Goal: Transaction & Acquisition: Book appointment/travel/reservation

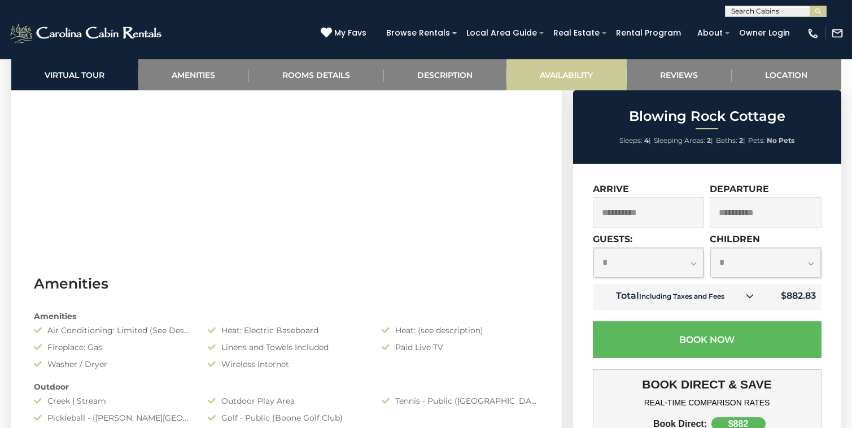
scroll to position [728, 0]
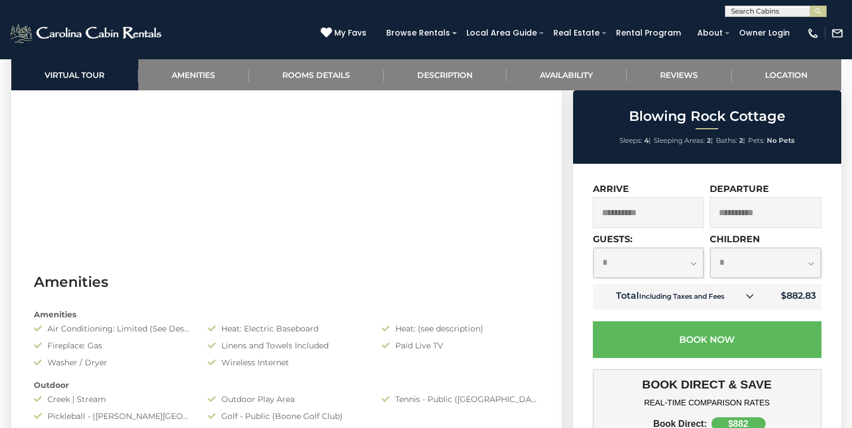
click at [747, 294] on icon at bounding box center [750, 296] width 8 height 8
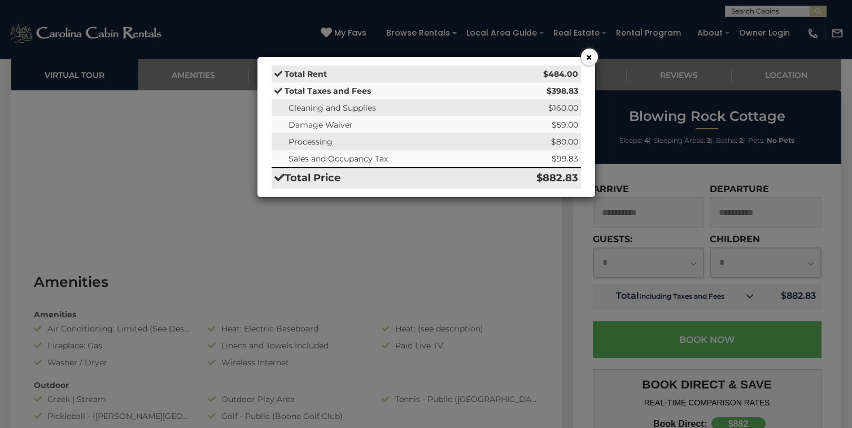
click at [593, 55] on button "×" at bounding box center [589, 57] width 17 height 17
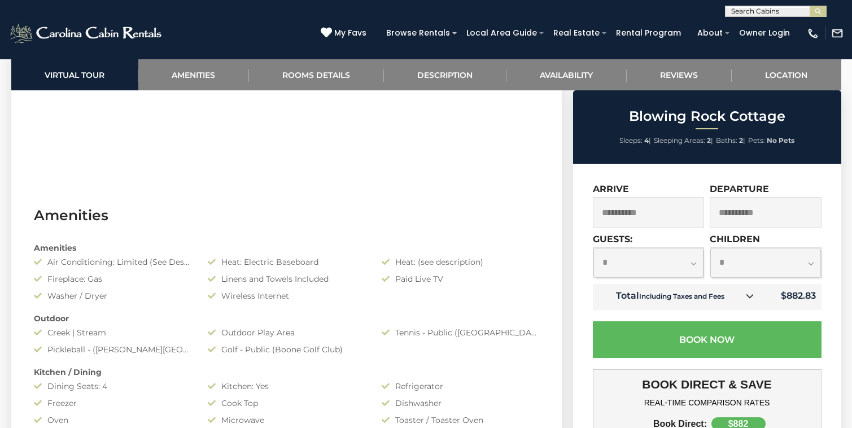
scroll to position [798, 0]
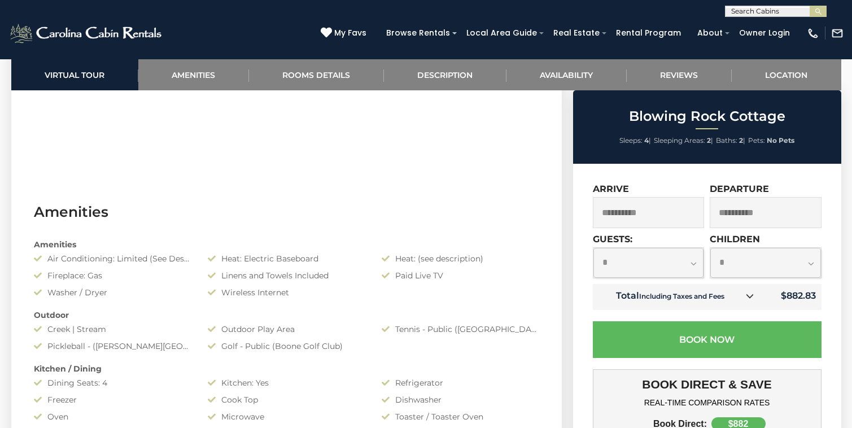
click at [145, 256] on div "Air Conditioning: Limited (See Description)" at bounding box center [112, 258] width 174 height 11
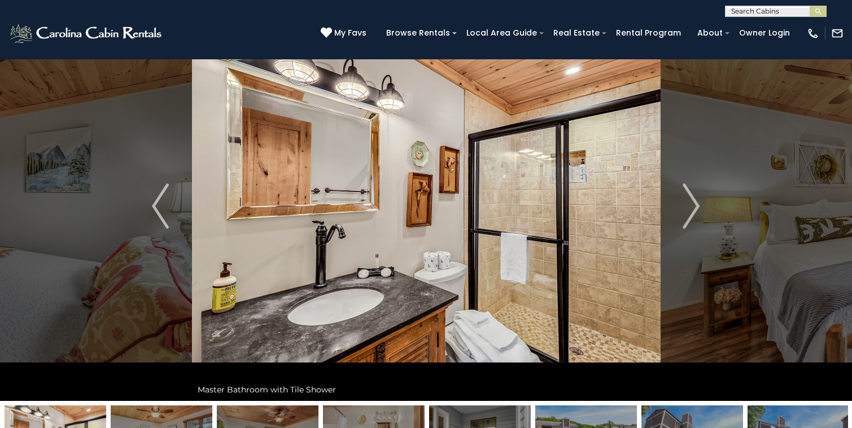
scroll to position [0, 0]
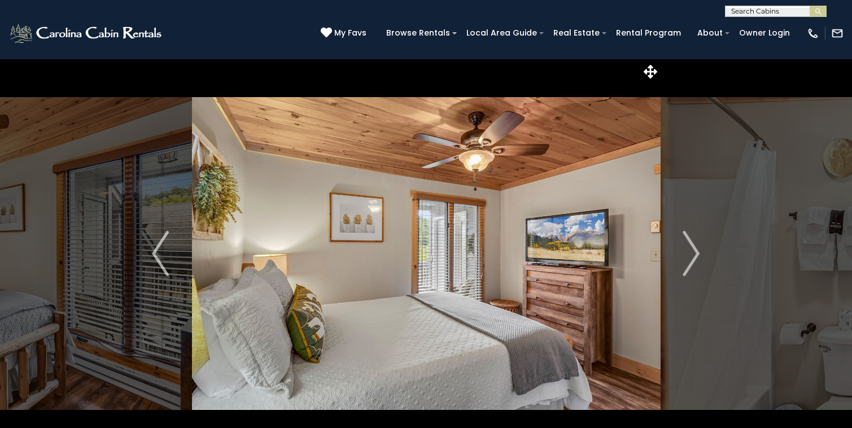
select select "*"
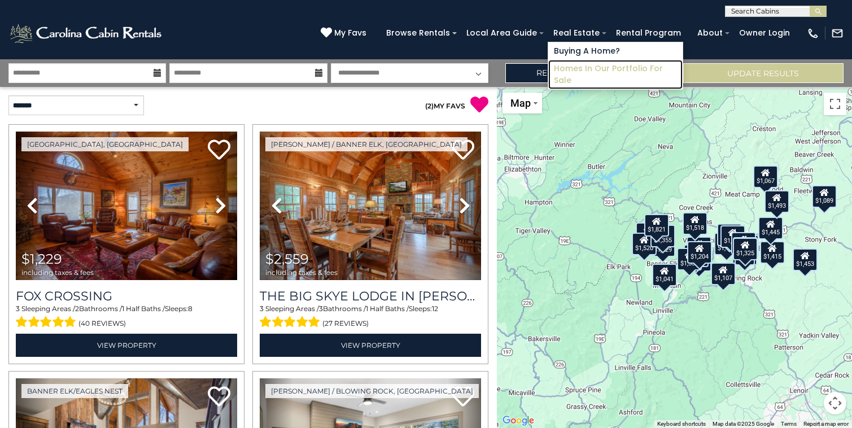
click at [564, 71] on link "Homes in Our Portfolio For Sale" at bounding box center [615, 74] width 134 height 29
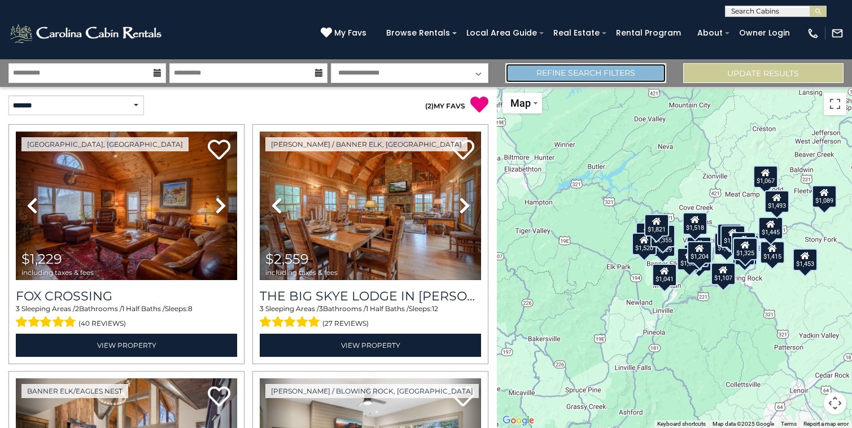
click at [529, 77] on link "Refine Search Filters" at bounding box center [585, 73] width 160 height 20
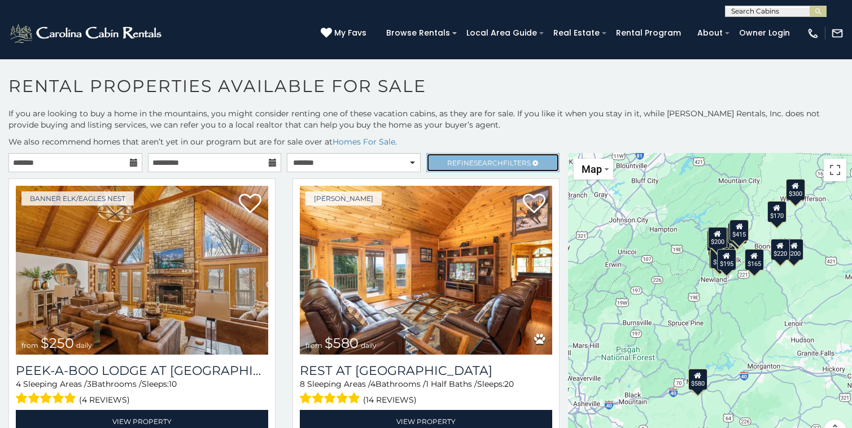
click at [481, 163] on span "Search" at bounding box center [488, 163] width 29 height 8
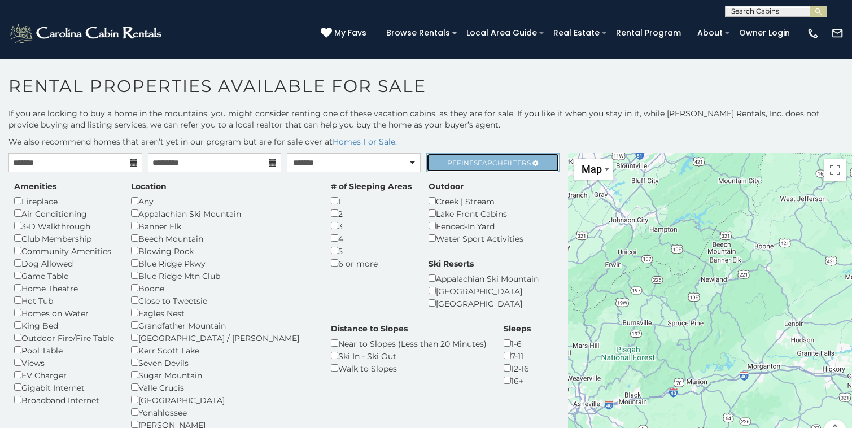
click at [494, 160] on span "Search" at bounding box center [488, 163] width 29 height 8
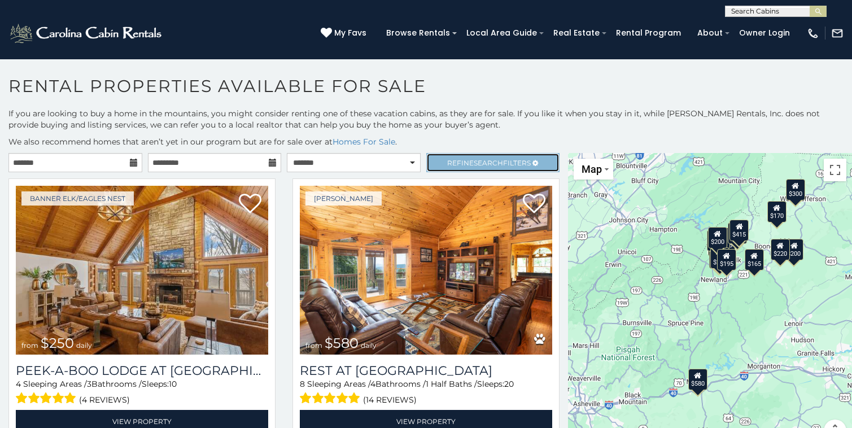
click at [459, 164] on span "Refine Search Filters" at bounding box center [489, 163] width 84 height 8
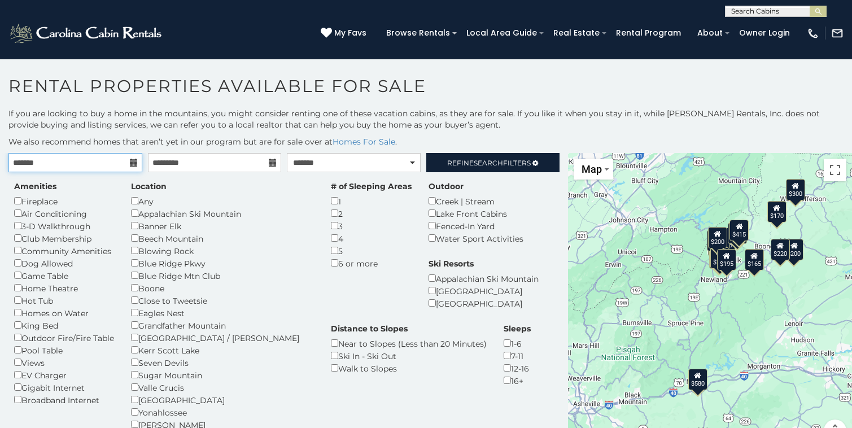
click at [138, 160] on input "text" at bounding box center [75, 162] width 134 height 19
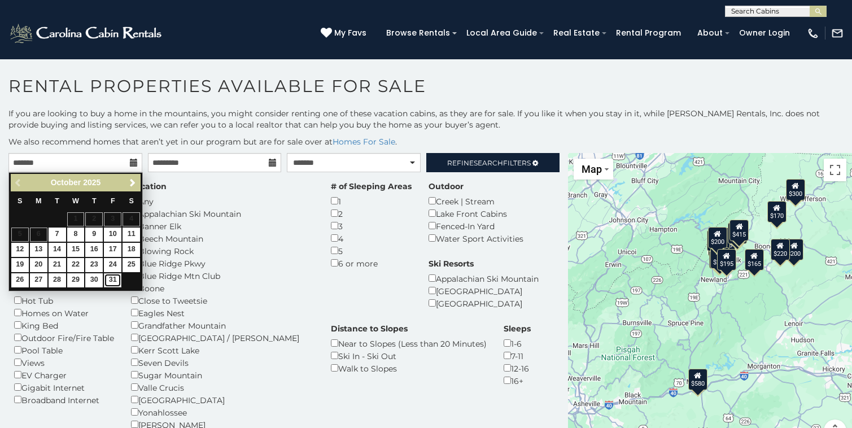
click at [108, 280] on link "31" at bounding box center [113, 280] width 18 height 14
type input "**********"
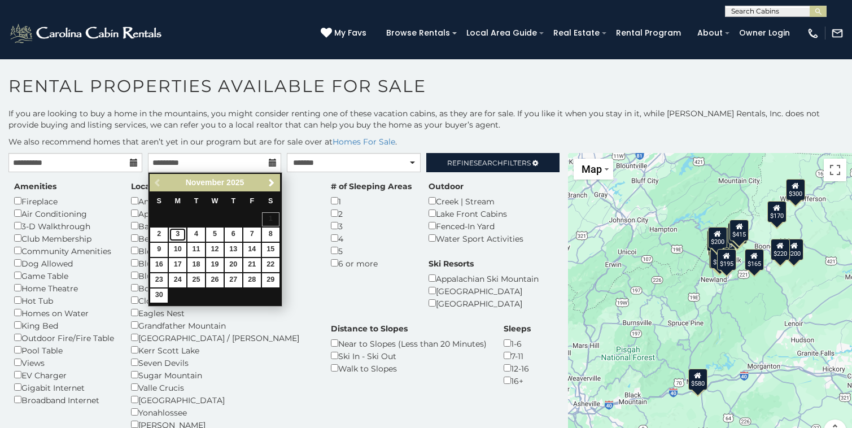
click at [177, 233] on link "3" at bounding box center [178, 235] width 18 height 14
type input "**********"
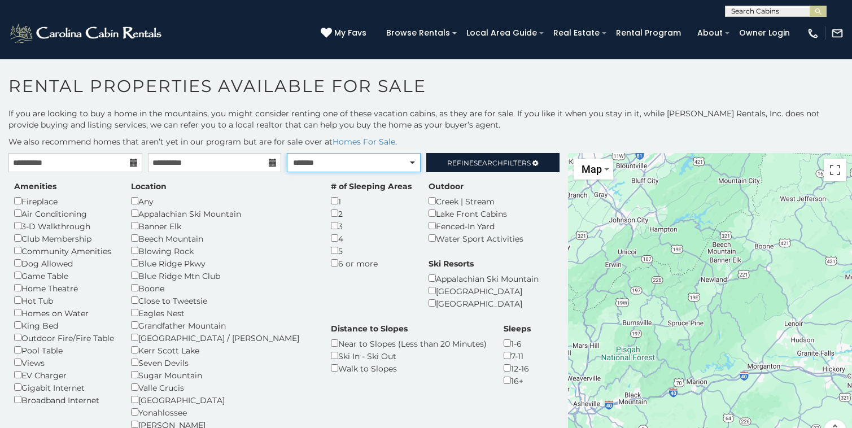
click at [407, 161] on select "**********" at bounding box center [354, 162] width 134 height 19
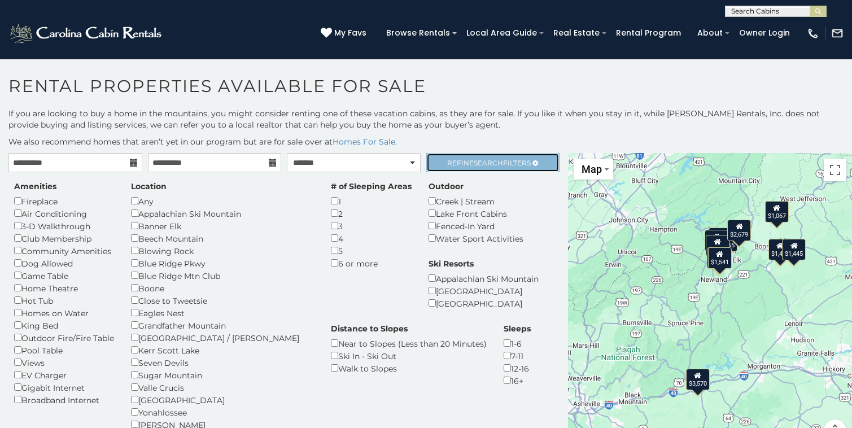
click at [492, 156] on link "Refine Search Filters" at bounding box center [493, 162] width 134 height 19
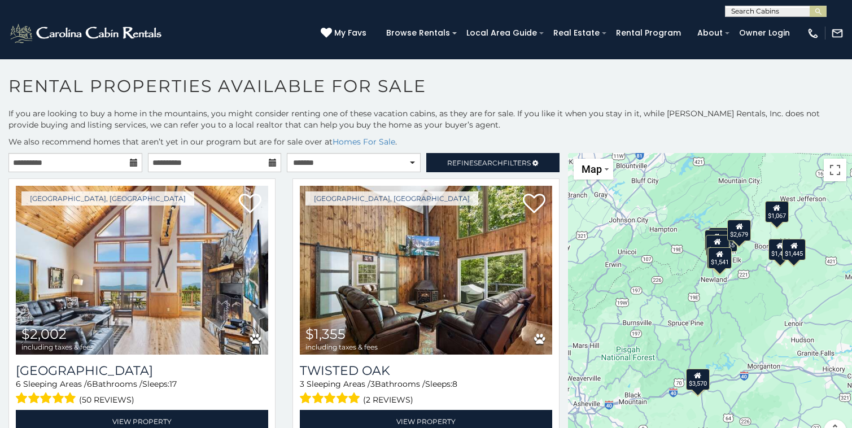
click at [448, 117] on p "If you are looking to buy a home in the mountains, you might consider renting o…" at bounding box center [426, 119] width 852 height 23
click at [501, 159] on span "Search" at bounding box center [488, 163] width 29 height 8
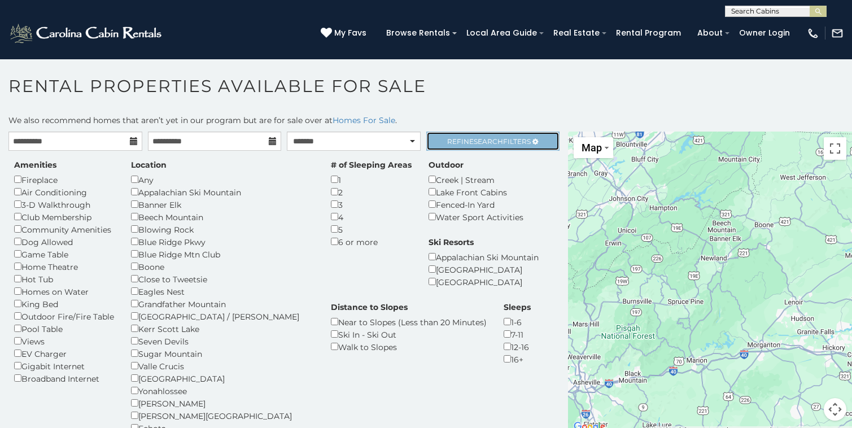
click at [500, 143] on span "Search" at bounding box center [488, 141] width 29 height 8
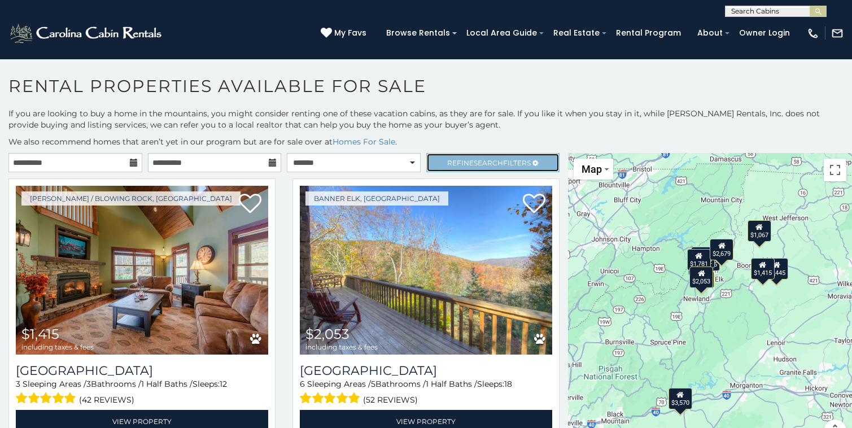
click at [479, 156] on link "Refine Search Filters" at bounding box center [493, 162] width 134 height 19
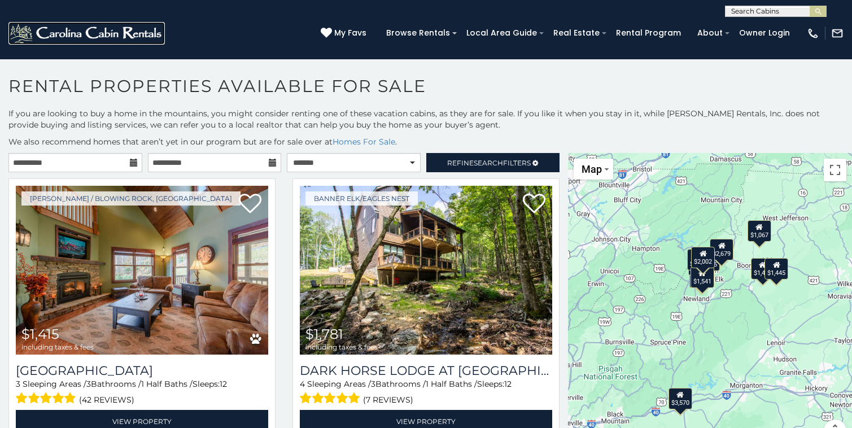
click at [113, 31] on img at bounding box center [86, 33] width 156 height 23
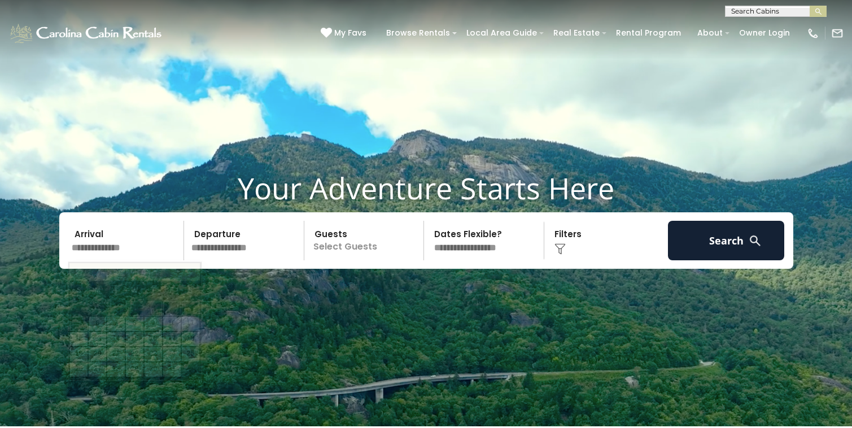
click at [91, 244] on input "text" at bounding box center [126, 241] width 117 height 40
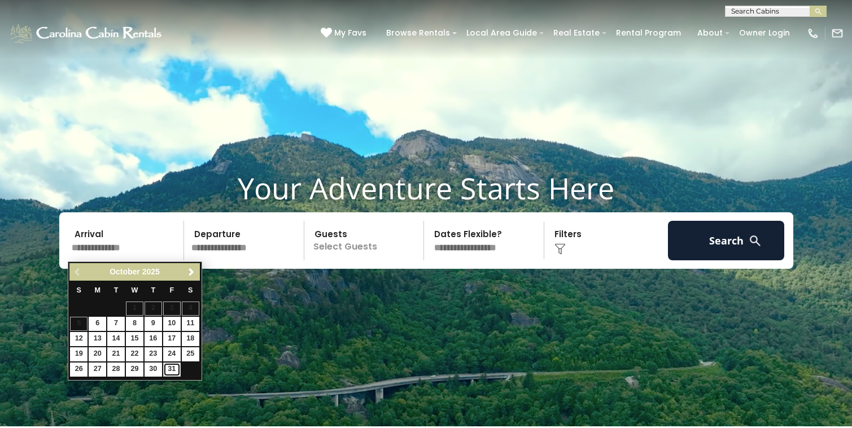
click at [173, 370] on link "31" at bounding box center [172, 370] width 18 height 14
type input "********"
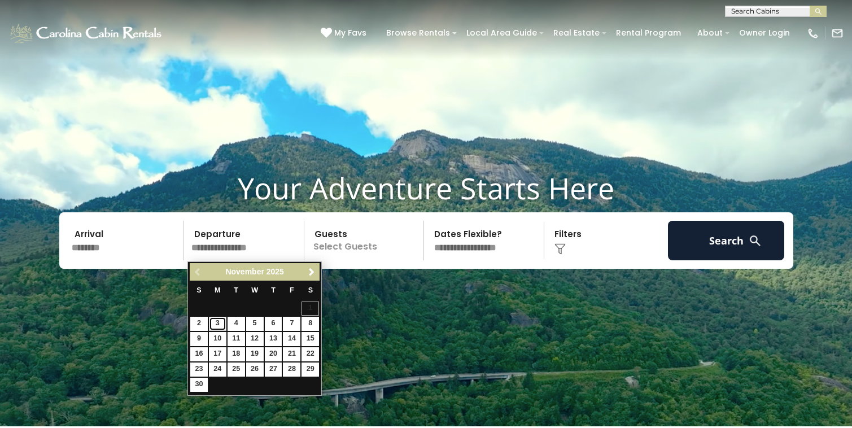
click at [216, 325] on link "3" at bounding box center [218, 324] width 18 height 14
type input "*******"
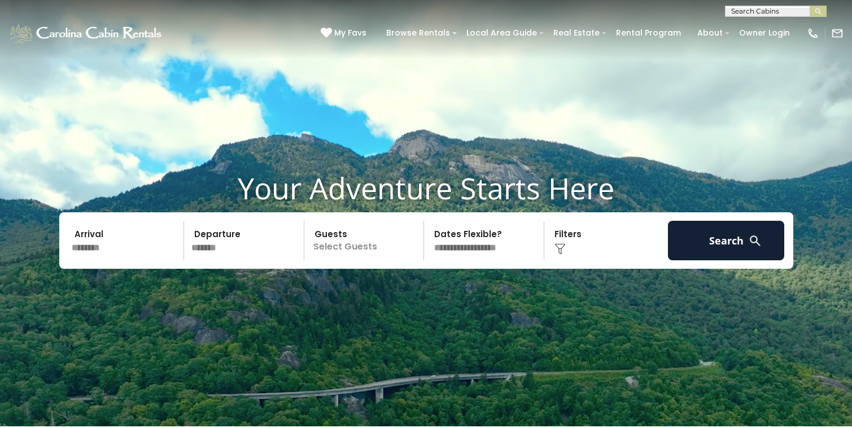
click at [344, 245] on p "Select Guests" at bounding box center [366, 241] width 116 height 40
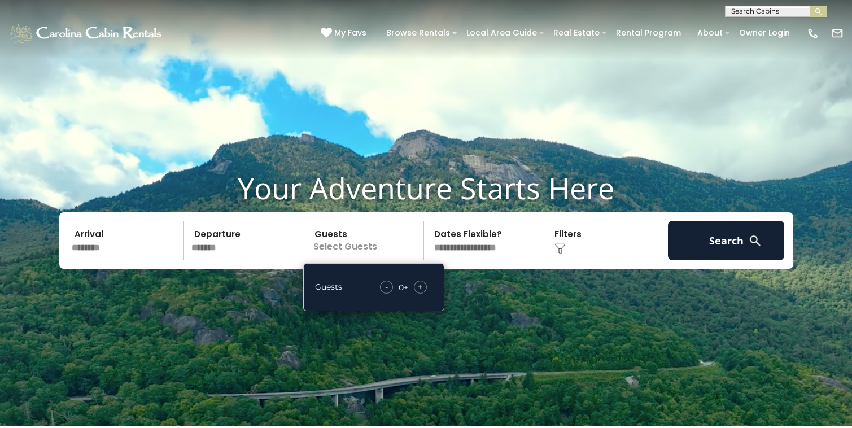
click at [418, 285] on span "+" at bounding box center [420, 286] width 5 height 11
click at [569, 236] on div "Click to Choose" at bounding box center [606, 241] width 117 height 40
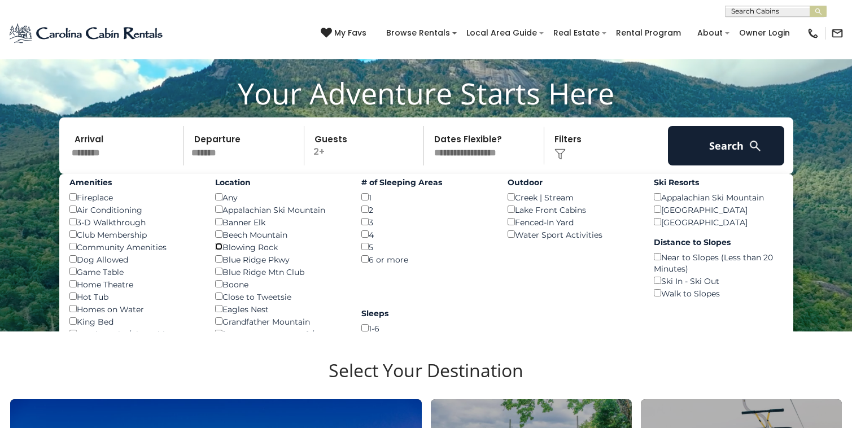
scroll to position [107, 0]
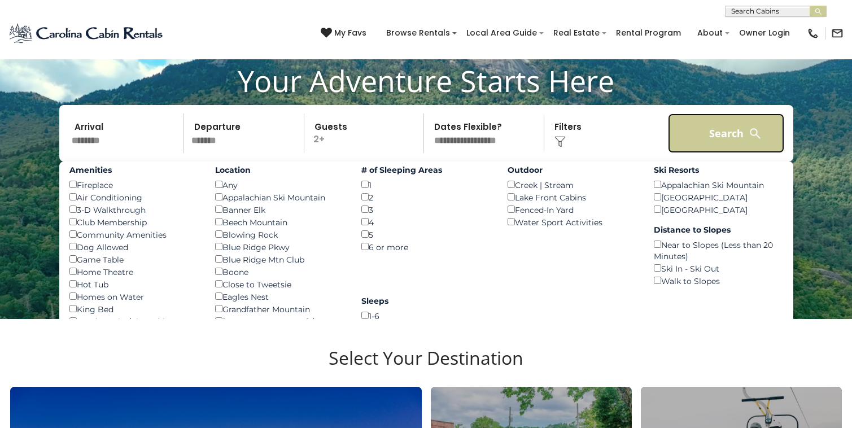
click at [696, 143] on button "Search" at bounding box center [726, 133] width 117 height 40
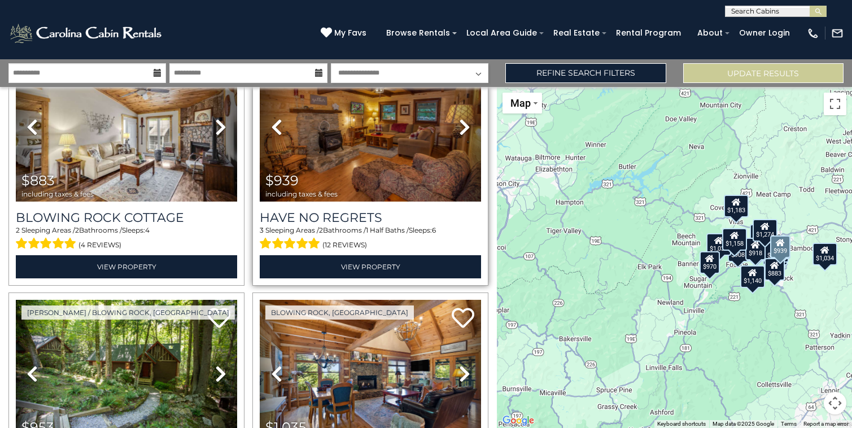
scroll to position [80, 0]
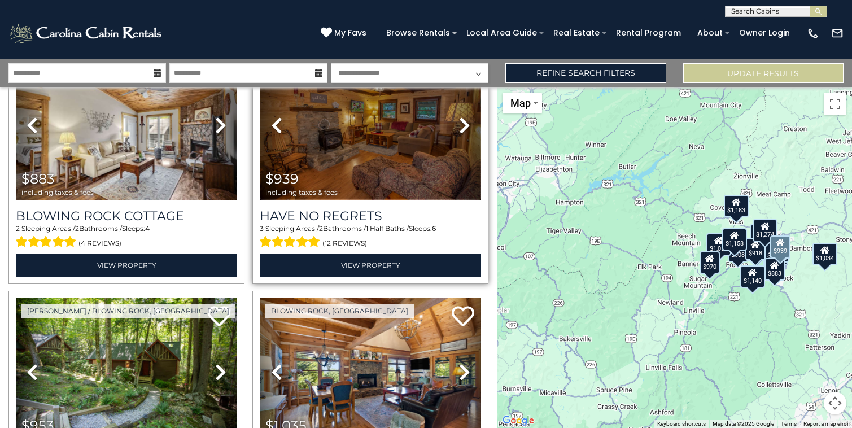
click at [425, 137] on img at bounding box center [370, 125] width 221 height 149
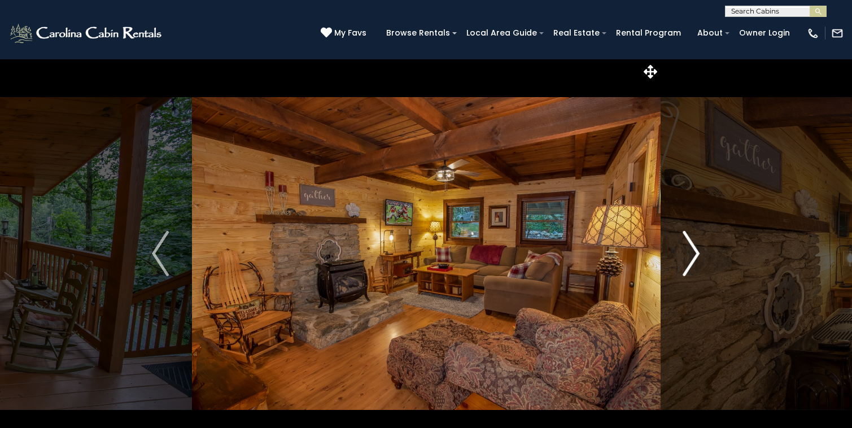
click at [688, 260] on img "Next" at bounding box center [691, 253] width 17 height 45
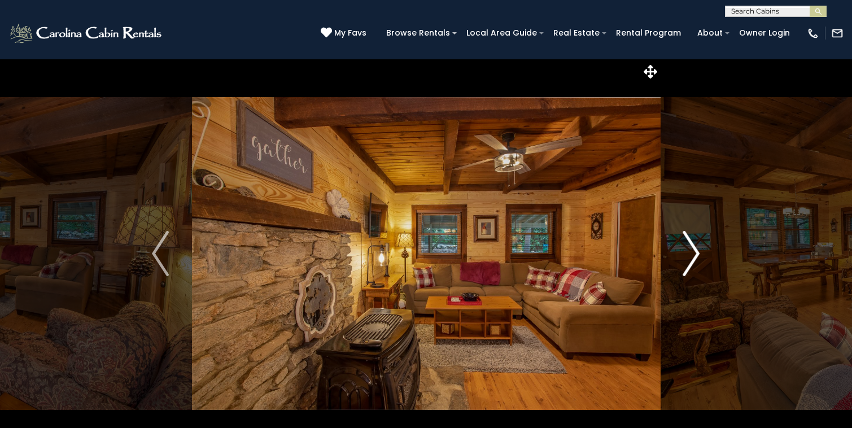
click at [688, 261] on img "Next" at bounding box center [691, 253] width 17 height 45
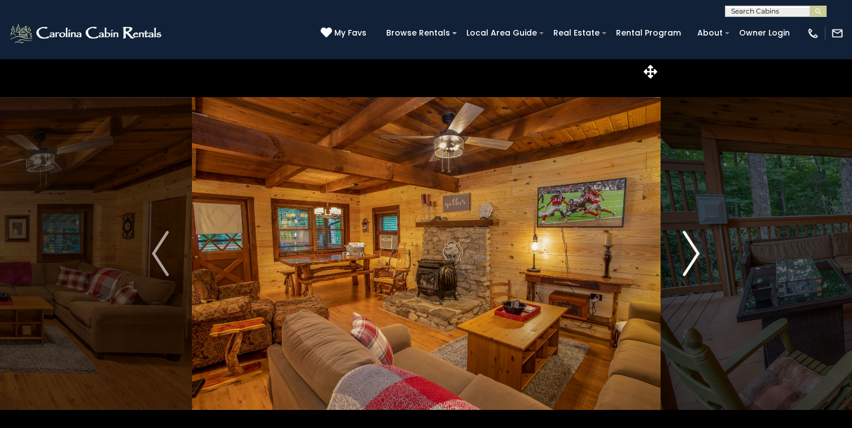
click at [688, 263] on img "Next" at bounding box center [691, 253] width 17 height 45
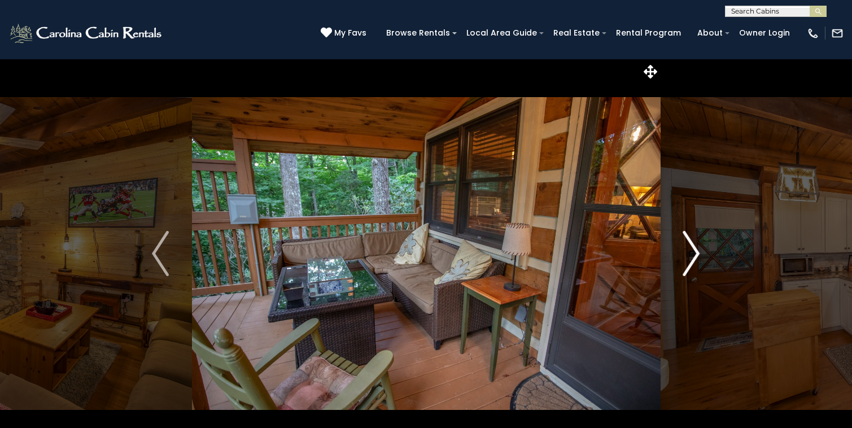
click at [689, 264] on img "Next" at bounding box center [691, 253] width 17 height 45
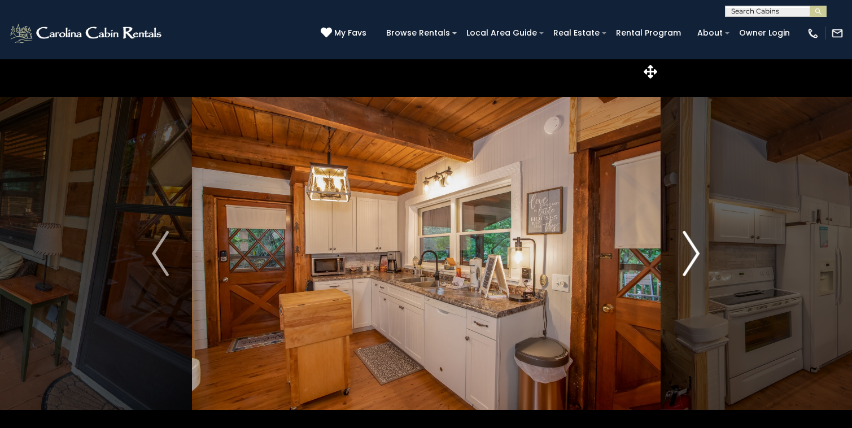
click at [689, 265] on img "Next" at bounding box center [691, 253] width 17 height 45
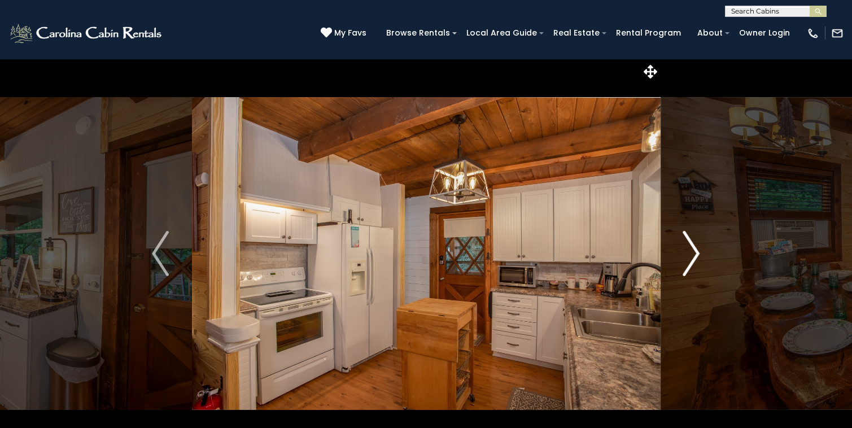
click at [689, 266] on img "Next" at bounding box center [691, 253] width 17 height 45
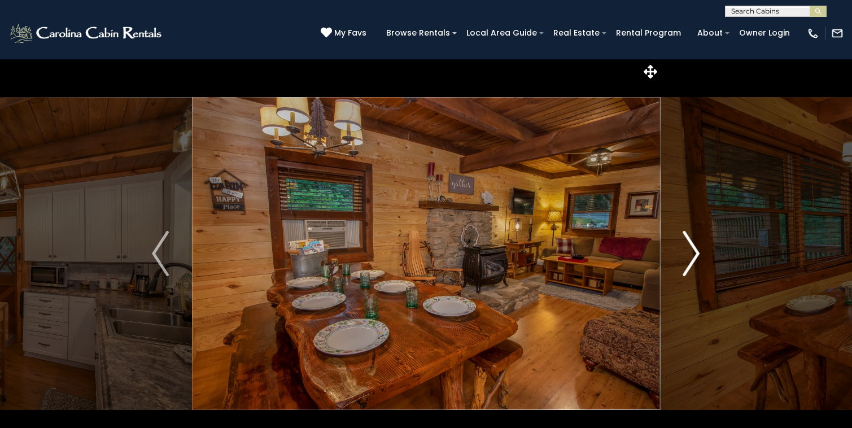
click at [691, 268] on img "Next" at bounding box center [691, 253] width 17 height 45
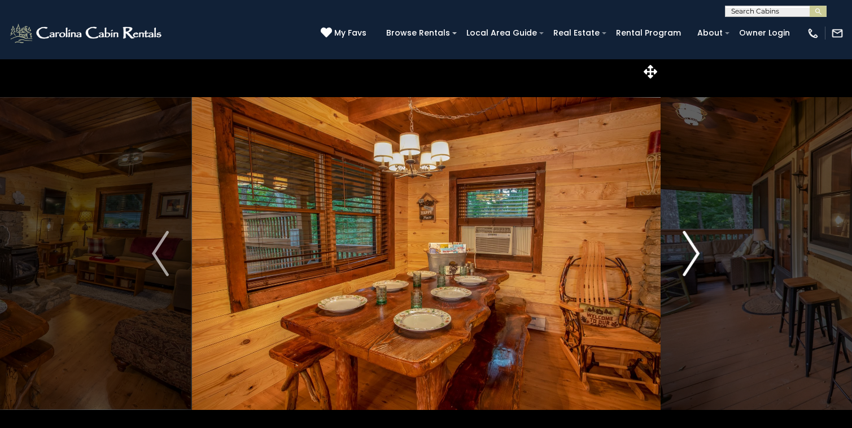
click at [691, 269] on img "Next" at bounding box center [691, 253] width 17 height 45
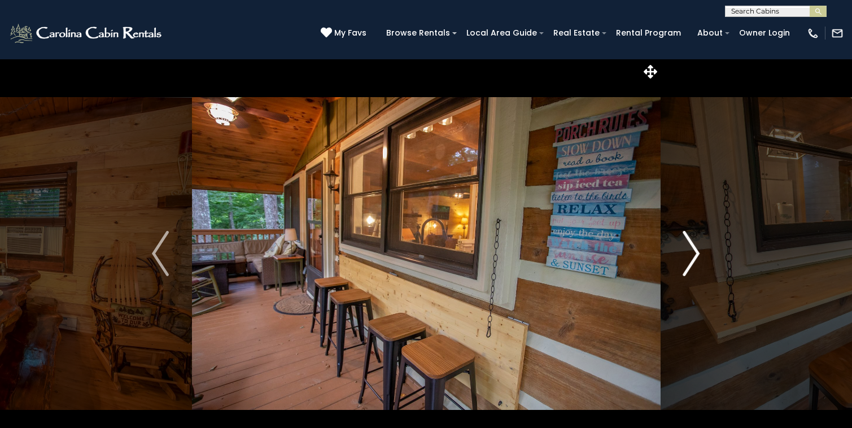
click at [692, 270] on img "Next" at bounding box center [691, 253] width 17 height 45
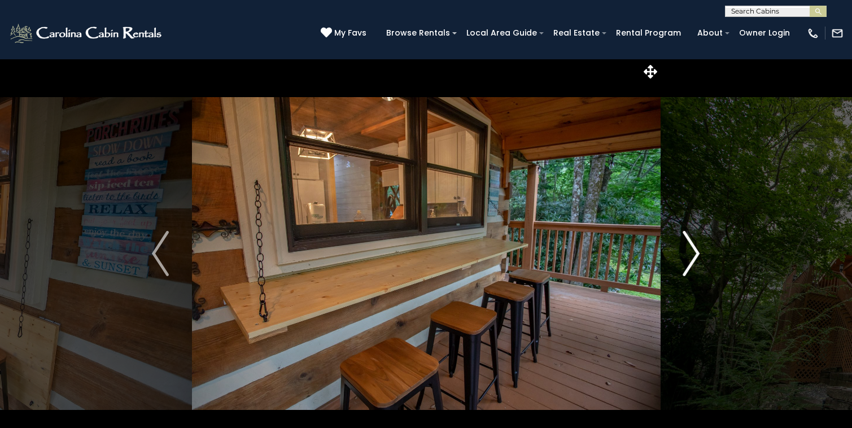
click at [692, 270] on img "Next" at bounding box center [691, 253] width 17 height 45
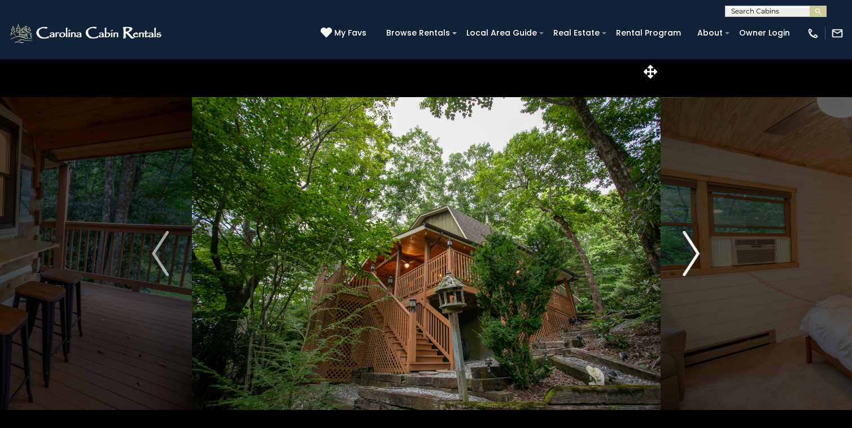
click at [692, 268] on img "Next" at bounding box center [691, 253] width 17 height 45
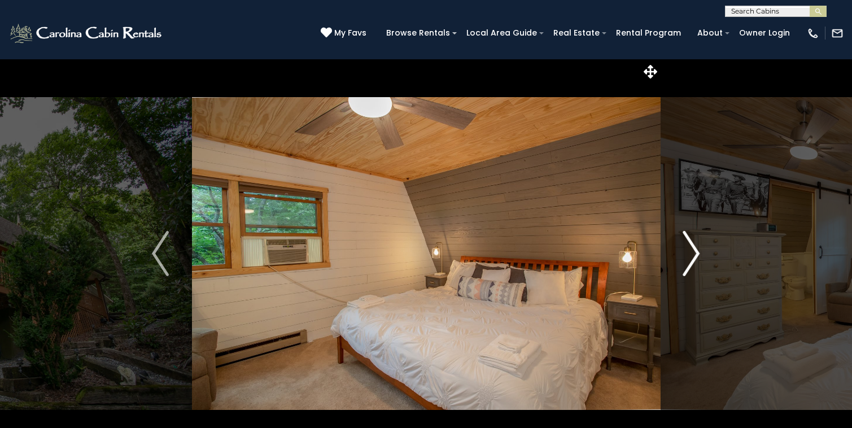
click at [692, 268] on img "Next" at bounding box center [691, 253] width 17 height 45
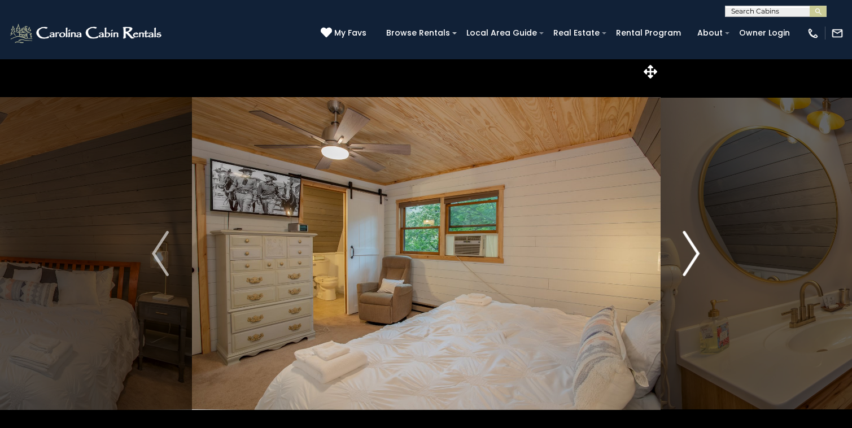
click at [692, 268] on img "Next" at bounding box center [691, 253] width 17 height 45
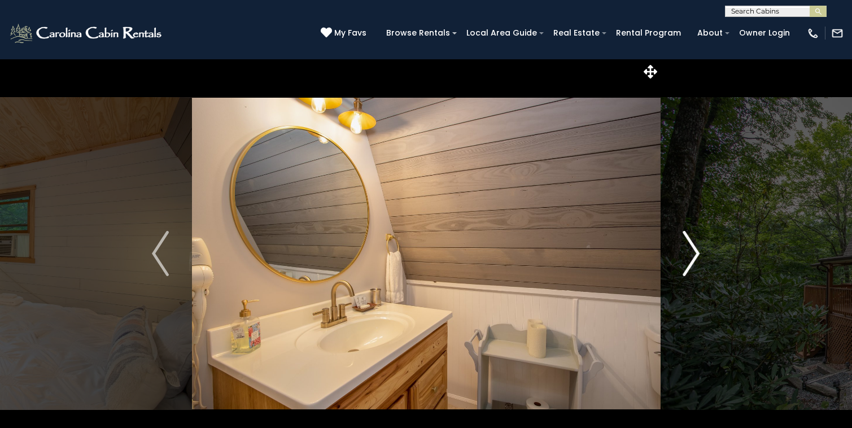
click at [692, 268] on img "Next" at bounding box center [691, 253] width 17 height 45
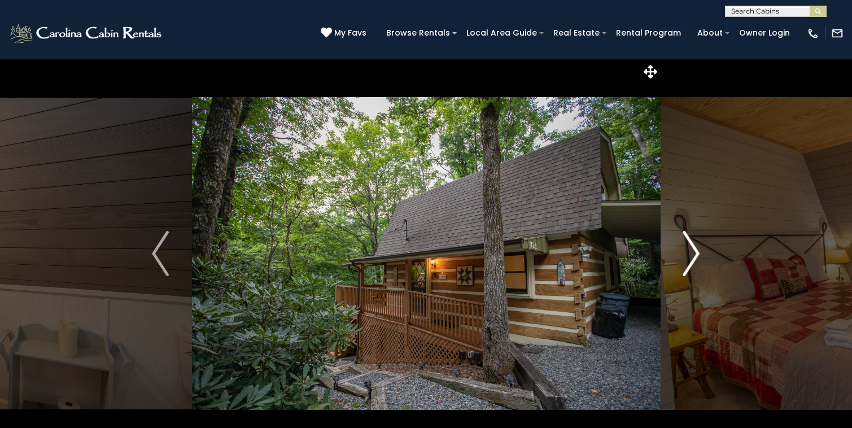
click at [687, 257] on img "Next" at bounding box center [691, 253] width 17 height 45
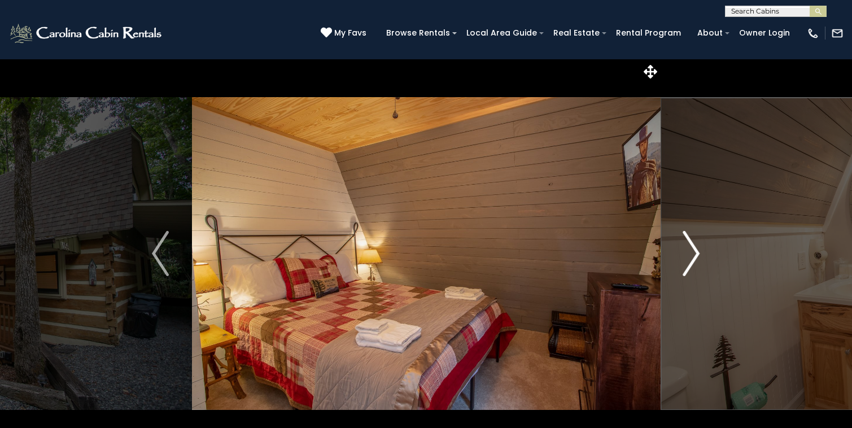
click at [687, 257] on img "Next" at bounding box center [691, 253] width 17 height 45
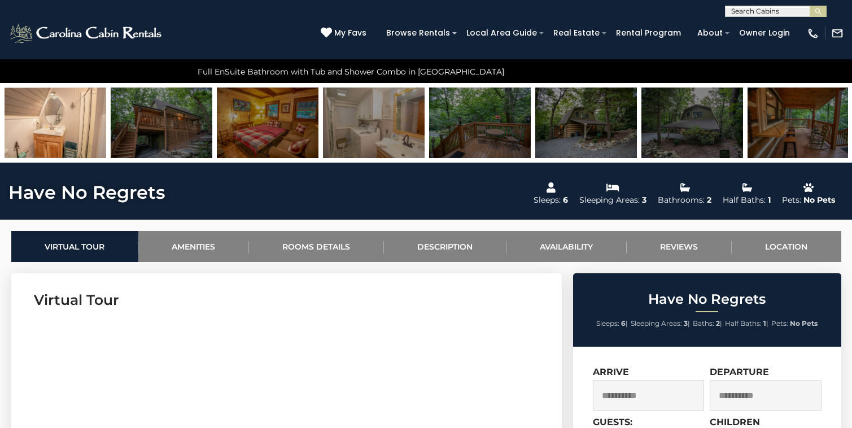
scroll to position [361, 0]
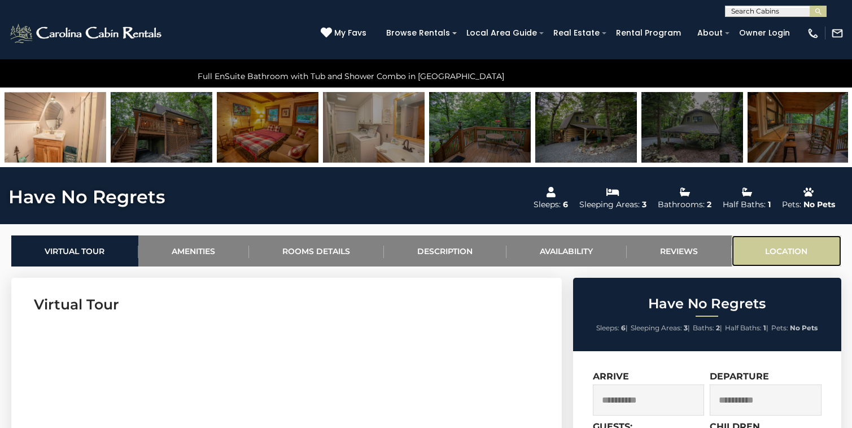
click at [792, 255] on link "Location" at bounding box center [787, 250] width 110 height 31
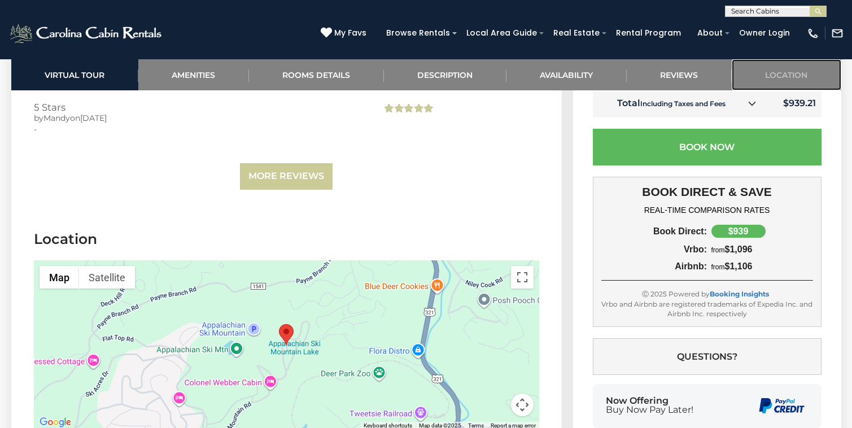
scroll to position [2798, 0]
